Goal: Task Accomplishment & Management: Complete application form

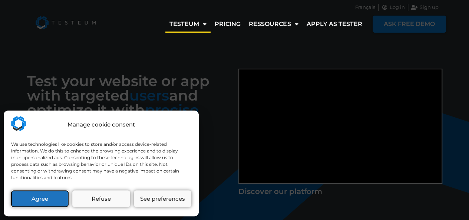
click at [37, 202] on button "Agree" at bounding box center [39, 198] width 57 height 17
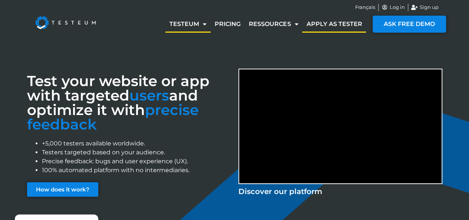
click at [345, 21] on link "Apply as tester" at bounding box center [334, 24] width 64 height 17
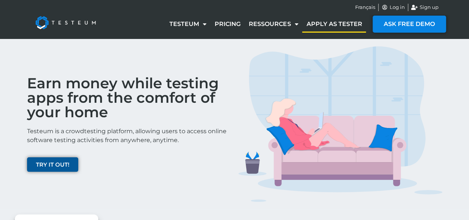
click at [49, 155] on div "Earn money while testing apps from the comfort of your home Testeum is a crowdt…" at bounding box center [128, 124] width 211 height 163
click at [52, 163] on span "TRY IT OUT!" at bounding box center [52, 165] width 33 height 6
